Goal: Book appointment/travel/reservation

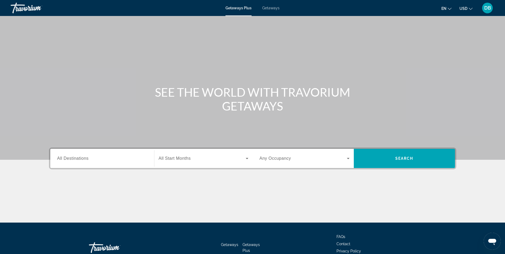
click at [58, 157] on span "All Destinations" at bounding box center [72, 158] width 31 height 5
click at [58, 157] on input "Destination All Destinations" at bounding box center [102, 159] width 90 height 6
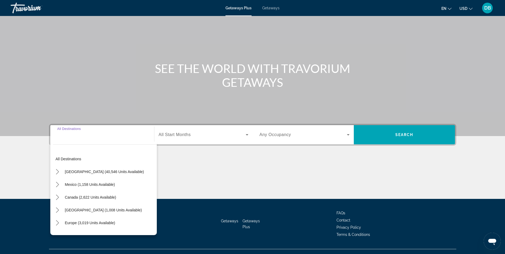
scroll to position [34, 0]
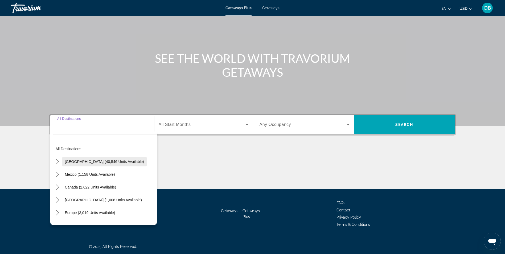
click at [70, 161] on span "[GEOGRAPHIC_DATA] (40,546 units available)" at bounding box center [104, 162] width 79 height 4
type input "**********"
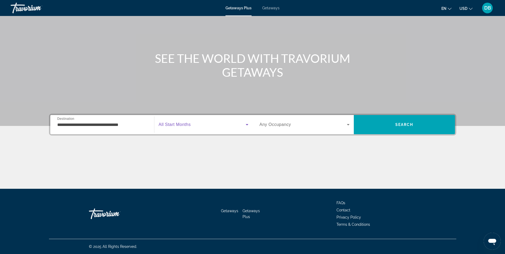
click at [247, 127] on icon "Search widget" at bounding box center [247, 124] width 6 height 6
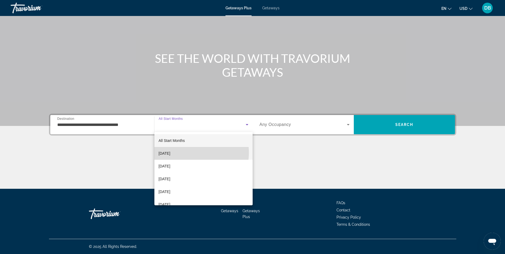
click at [192, 153] on mat-option "[DATE]" at bounding box center [204, 153] width 98 height 13
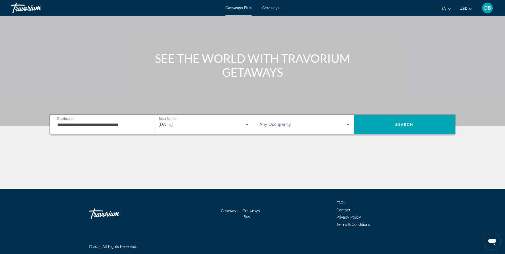
click at [348, 126] on icon "Search widget" at bounding box center [348, 124] width 6 height 6
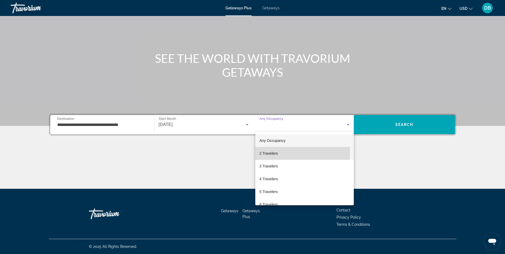
click at [281, 153] on mat-option "2 Travelers" at bounding box center [304, 153] width 99 height 13
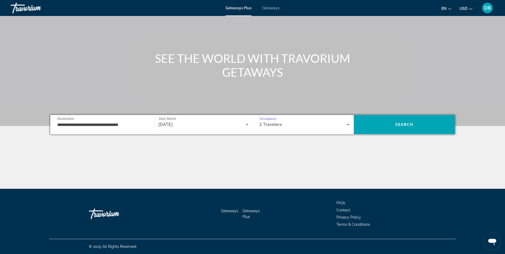
click at [273, 8] on span "Getaways" at bounding box center [270, 8] width 17 height 4
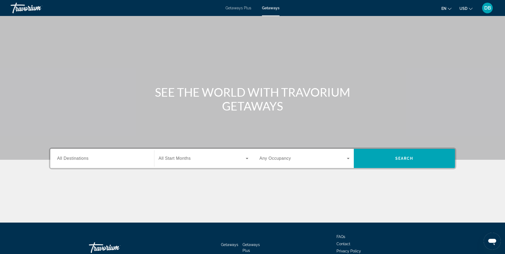
click at [108, 155] on div "Search widget" at bounding box center [102, 158] width 90 height 15
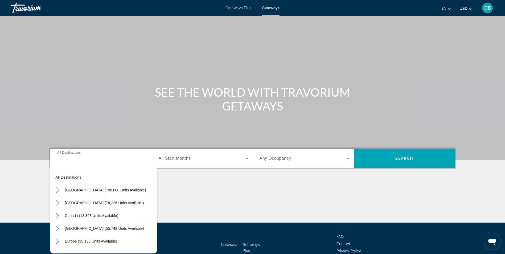
scroll to position [34, 0]
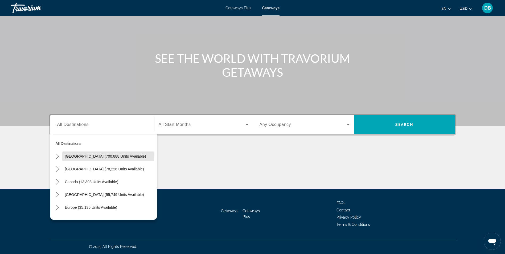
click at [108, 155] on span "[GEOGRAPHIC_DATA] (700,888 units available)" at bounding box center [105, 156] width 81 height 4
type input "**********"
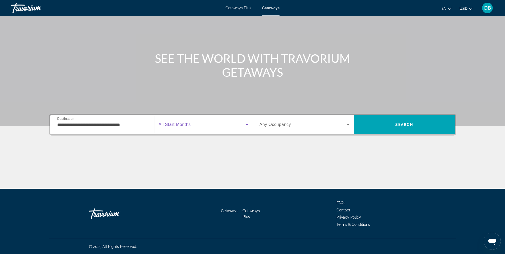
click at [247, 125] on icon "Search widget" at bounding box center [247, 124] width 6 height 6
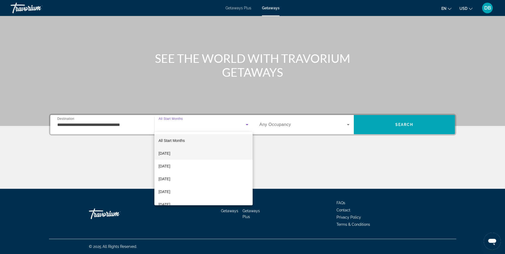
click at [222, 156] on mat-option "[DATE]" at bounding box center [204, 153] width 98 height 13
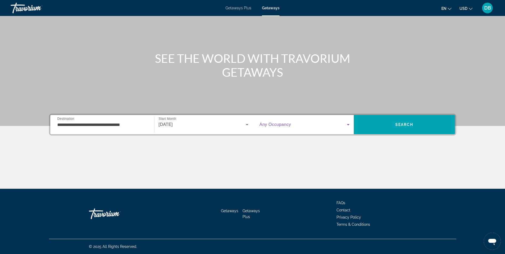
click at [347, 124] on icon "Search widget" at bounding box center [348, 124] width 6 height 6
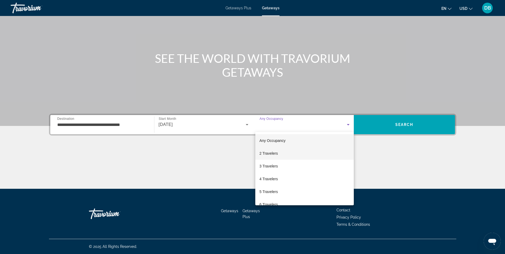
click at [322, 153] on mat-option "2 Travelers" at bounding box center [304, 153] width 99 height 13
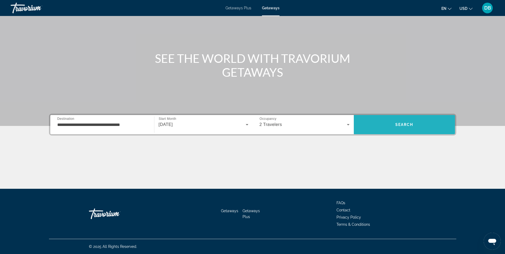
click at [381, 125] on span "Search" at bounding box center [404, 124] width 101 height 13
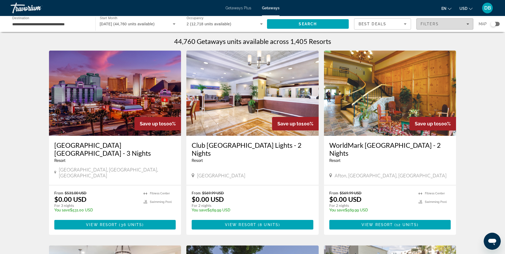
click at [469, 22] on span "Filters" at bounding box center [445, 24] width 56 height 13
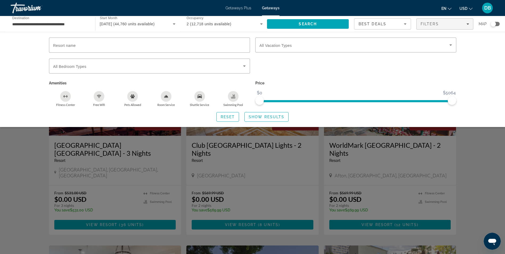
click at [298, 74] on div "Search widget" at bounding box center [356, 69] width 206 height 21
click at [462, 142] on div "Search widget" at bounding box center [252, 167] width 505 height 174
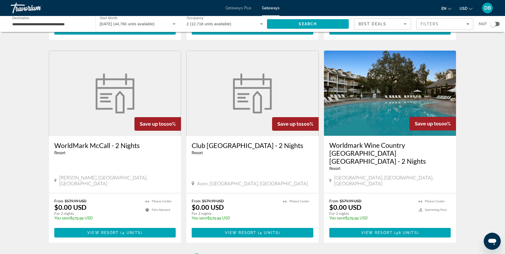
scroll to position [595, 0]
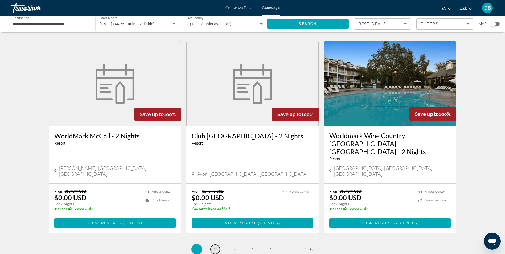
click at [217, 246] on span "2" at bounding box center [215, 249] width 3 height 6
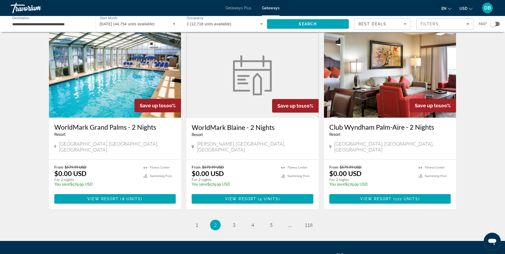
scroll to position [591, 0]
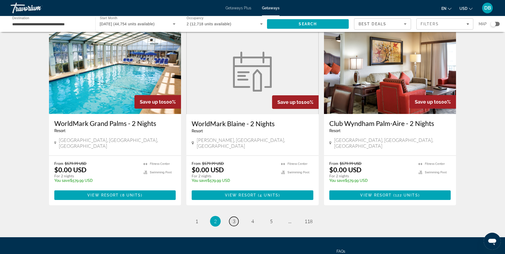
click at [235, 218] on span "3" at bounding box center [234, 221] width 3 height 6
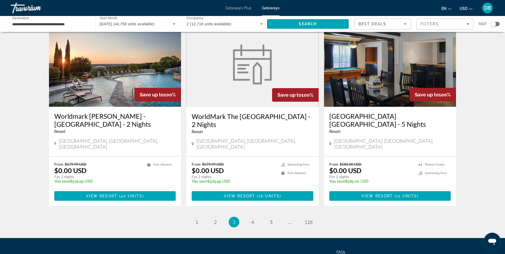
scroll to position [599, 0]
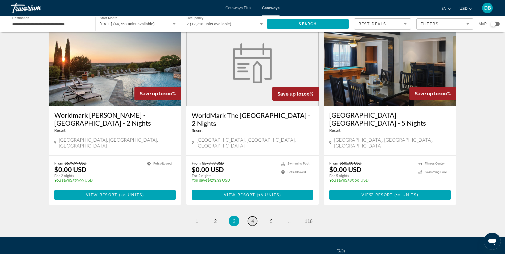
click at [254, 218] on span "4" at bounding box center [253, 221] width 3 height 6
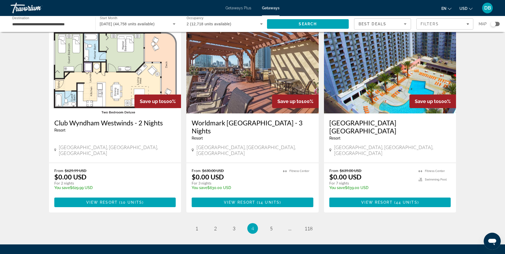
scroll to position [601, 0]
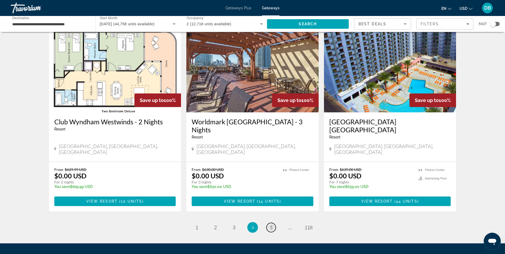
click at [272, 225] on span "5" at bounding box center [271, 228] width 3 height 6
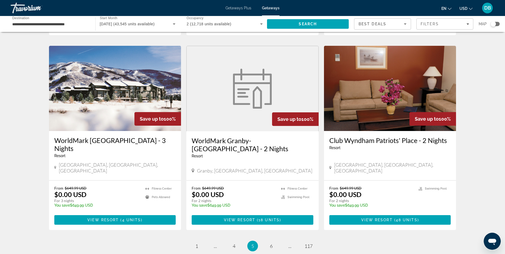
scroll to position [599, 0]
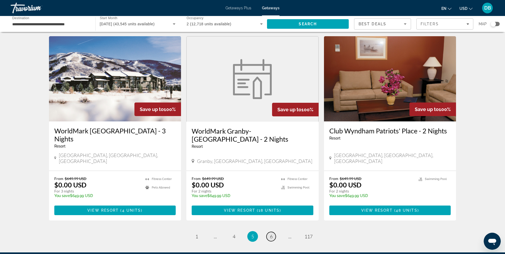
click at [274, 232] on link "page 6" at bounding box center [271, 236] width 9 height 9
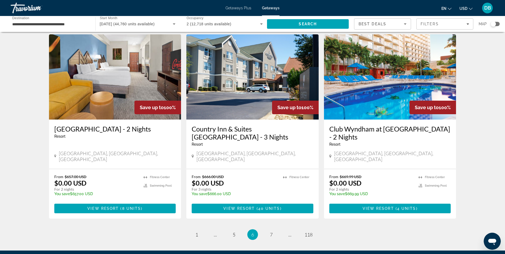
scroll to position [604, 0]
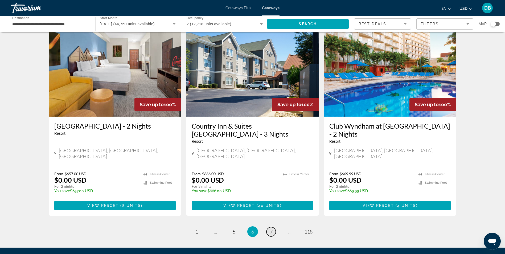
click at [269, 227] on link "page 7" at bounding box center [271, 231] width 9 height 9
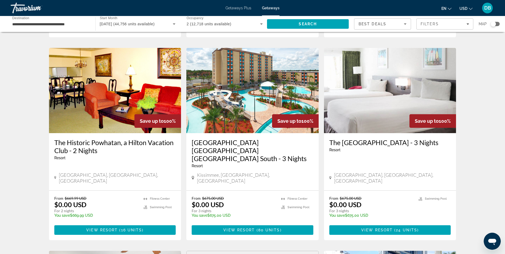
scroll to position [389, 0]
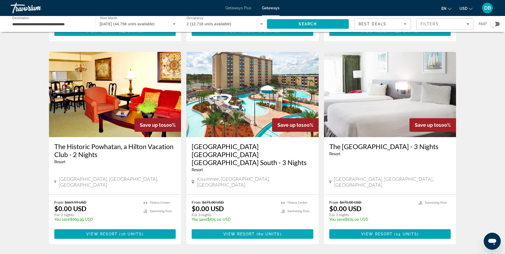
click at [256, 232] on span "Main content" at bounding box center [256, 234] width 2 height 4
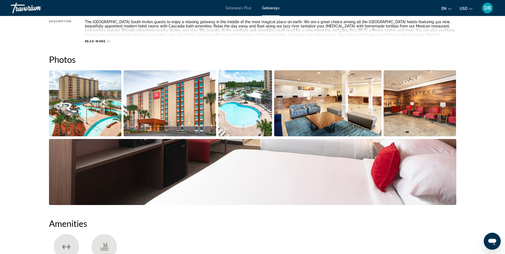
scroll to position [44, 0]
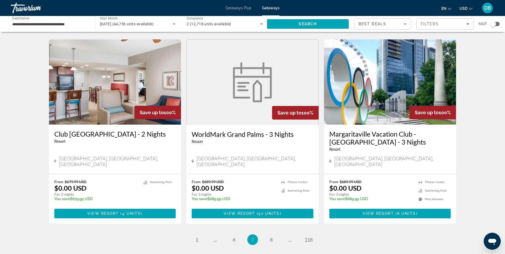
scroll to position [640, 0]
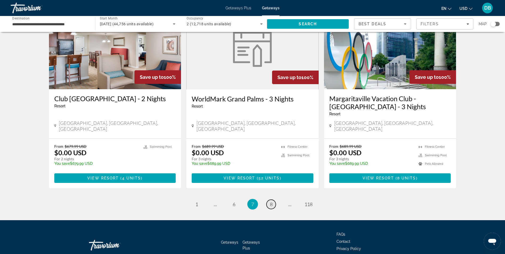
click at [271, 201] on span "8" at bounding box center [271, 204] width 3 height 6
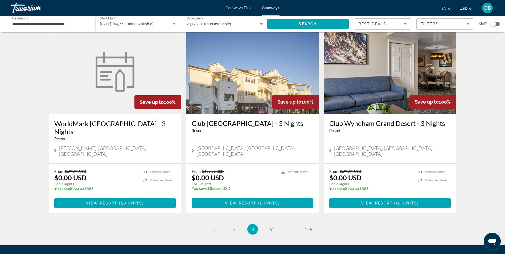
scroll to position [602, 0]
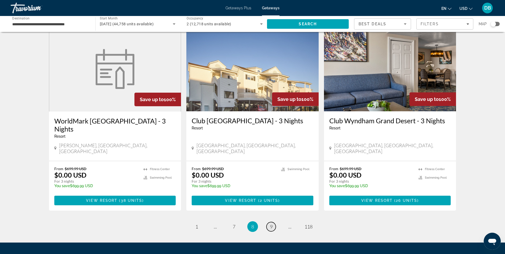
click at [272, 224] on span "9" at bounding box center [271, 227] width 3 height 6
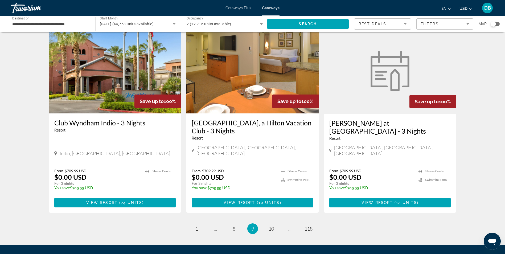
scroll to position [624, 0]
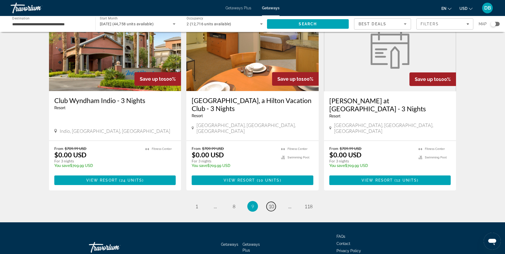
click at [271, 204] on span "10" at bounding box center [271, 207] width 5 height 6
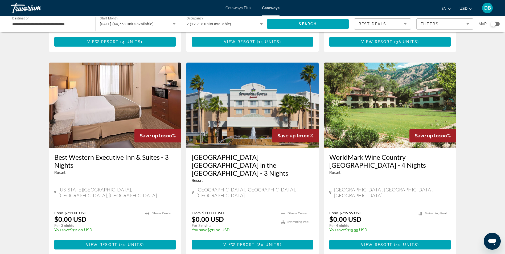
scroll to position [575, 0]
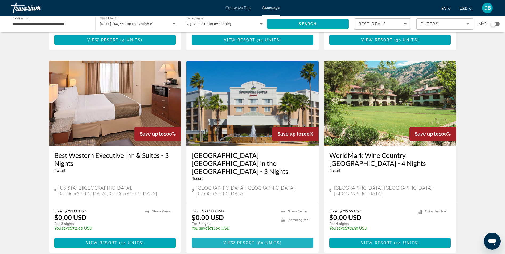
click at [267, 241] on span "80 units" at bounding box center [269, 243] width 22 height 4
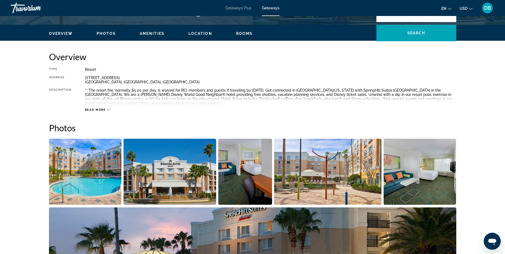
scroll to position [154, 0]
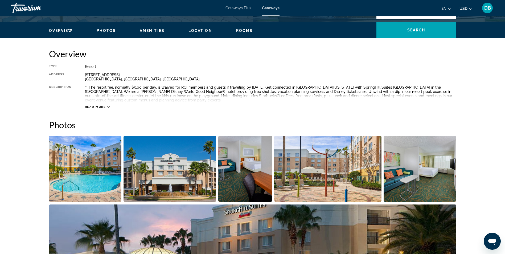
click at [109, 107] on icon "Main content" at bounding box center [108, 107] width 3 height 3
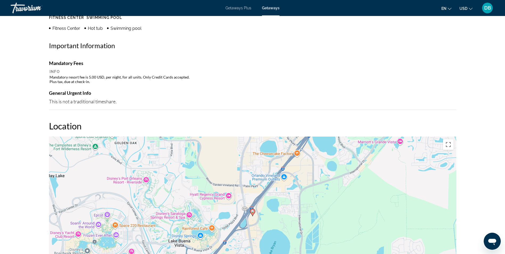
scroll to position [404, 0]
